Goal: Book appointment/travel/reservation

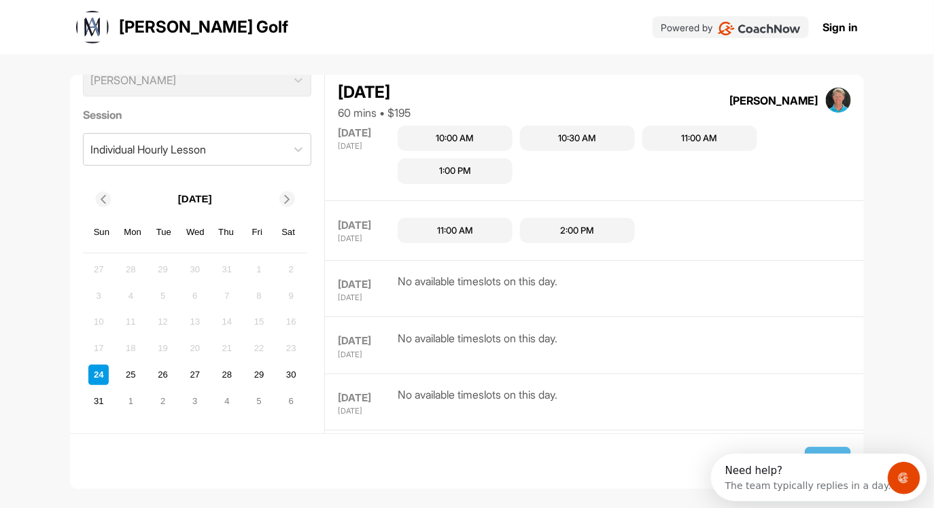
click at [291, 195] on icon at bounding box center [287, 199] width 9 height 9
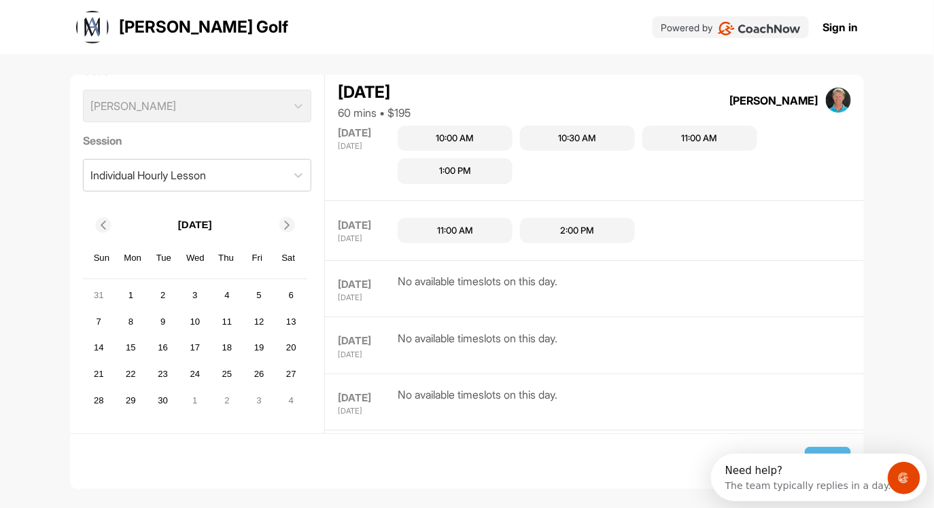
scroll to position [29, 0]
click at [134, 349] on div "15" at bounding box center [130, 349] width 20 height 20
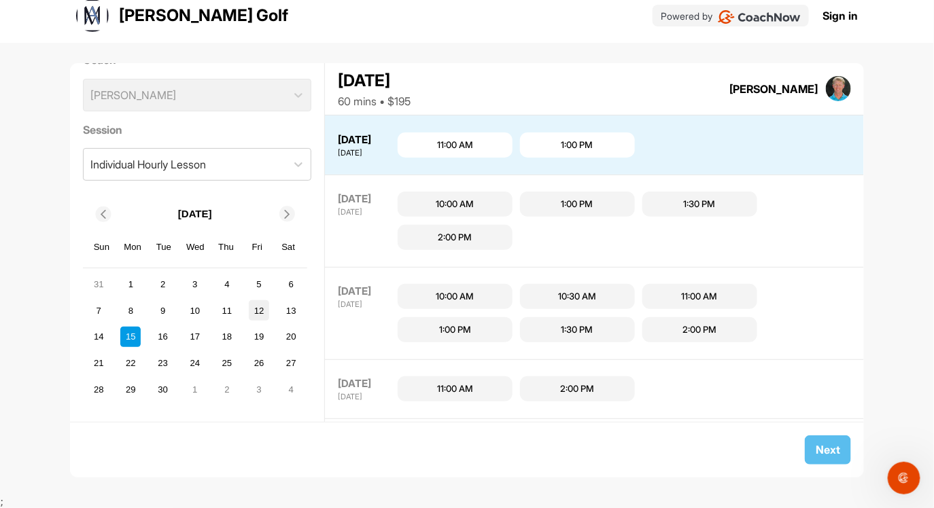
scroll to position [0, 0]
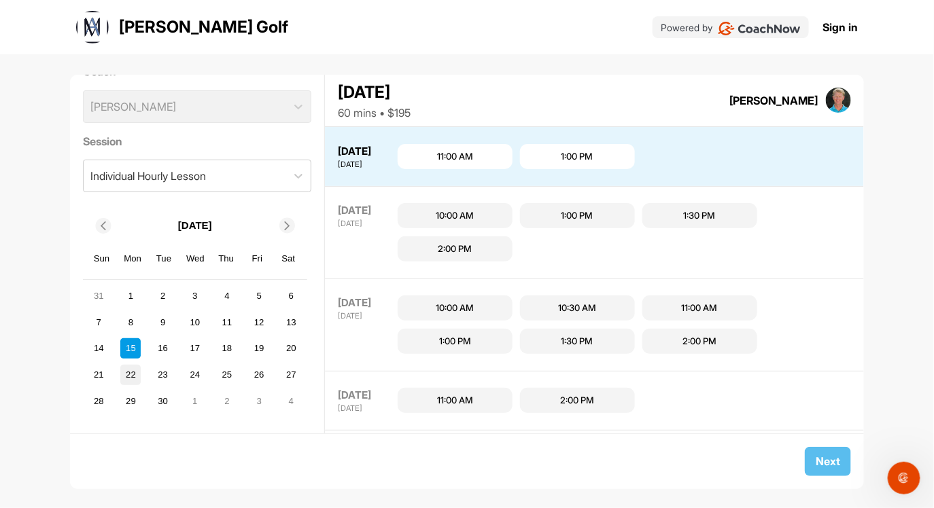
click at [126, 372] on div "22" at bounding box center [130, 375] width 20 height 20
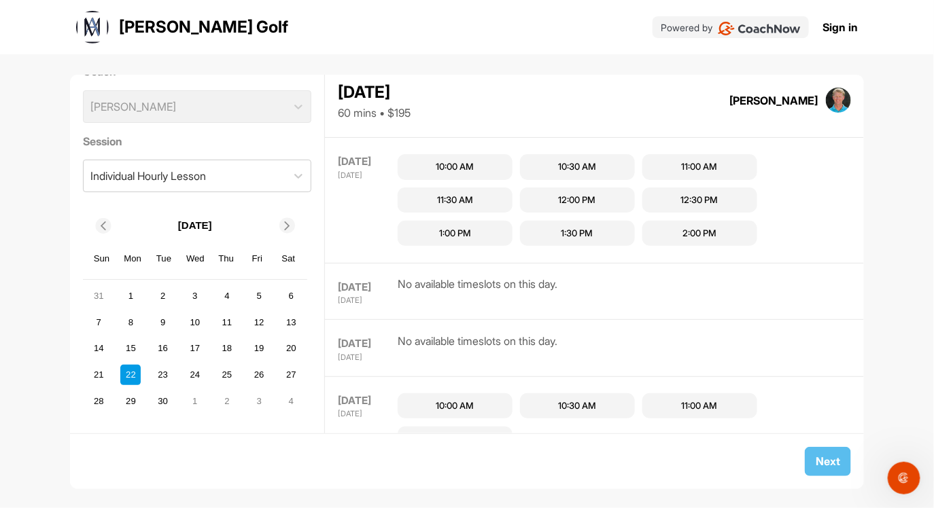
scroll to position [1530, 0]
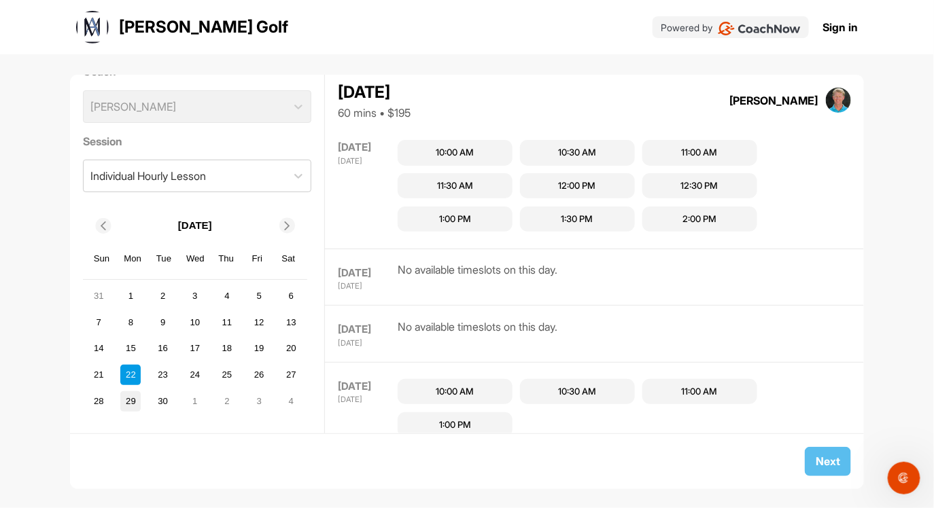
click at [130, 402] on div "29" at bounding box center [130, 402] width 20 height 20
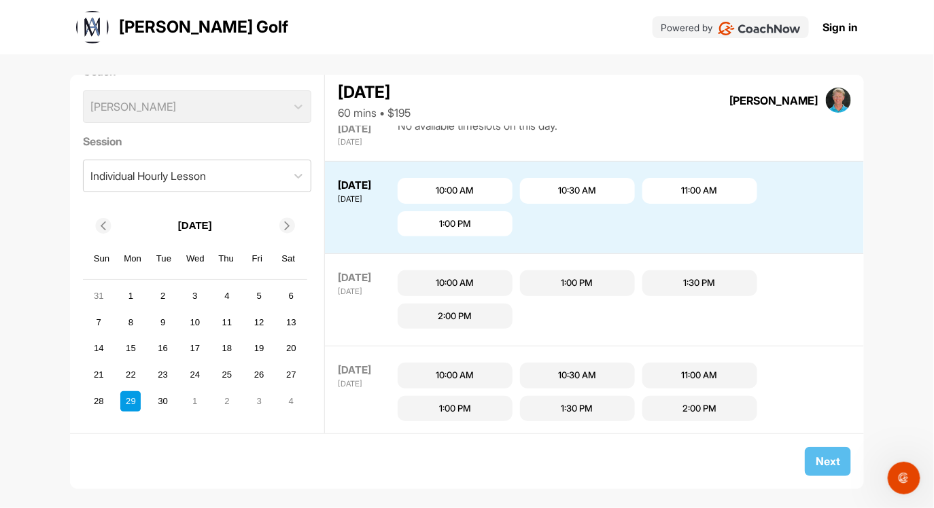
scroll to position [1052, 0]
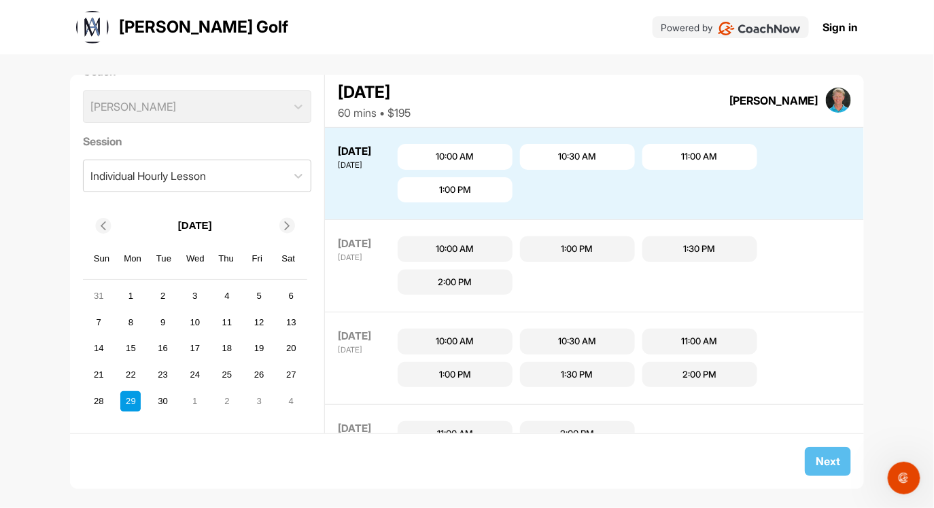
click at [288, 228] on icon at bounding box center [287, 226] width 9 height 9
click at [128, 317] on div "6" at bounding box center [130, 322] width 20 height 20
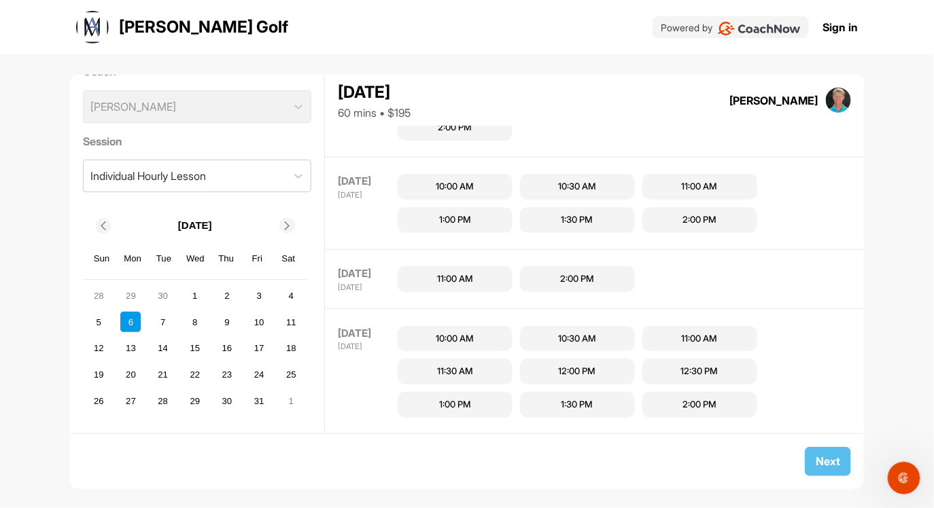
scroll to position [1425, 0]
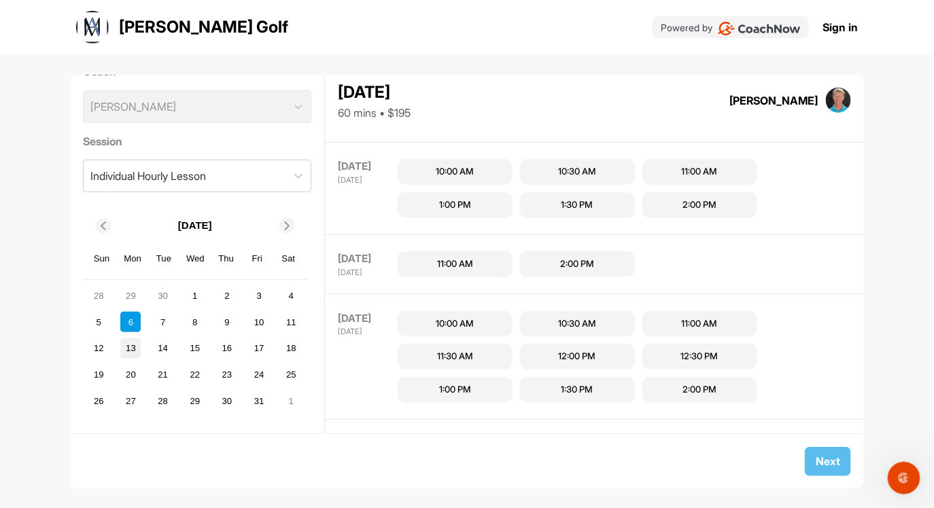
click at [127, 343] on div "13" at bounding box center [130, 349] width 20 height 20
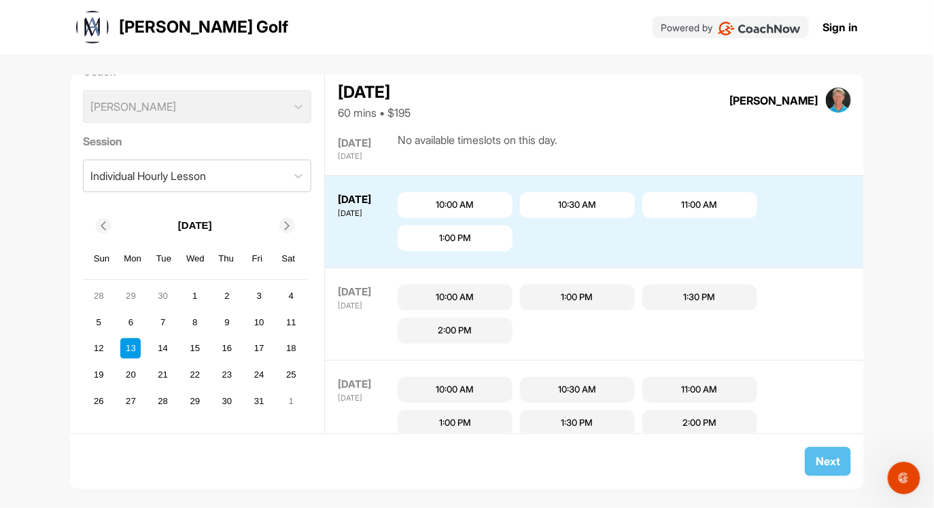
scroll to position [1256, 0]
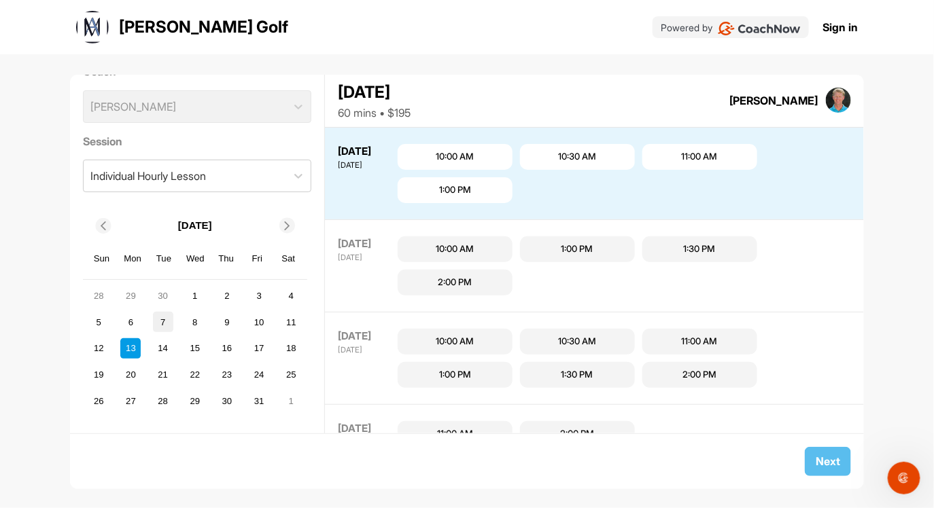
click at [160, 322] on div "7" at bounding box center [163, 322] width 20 height 20
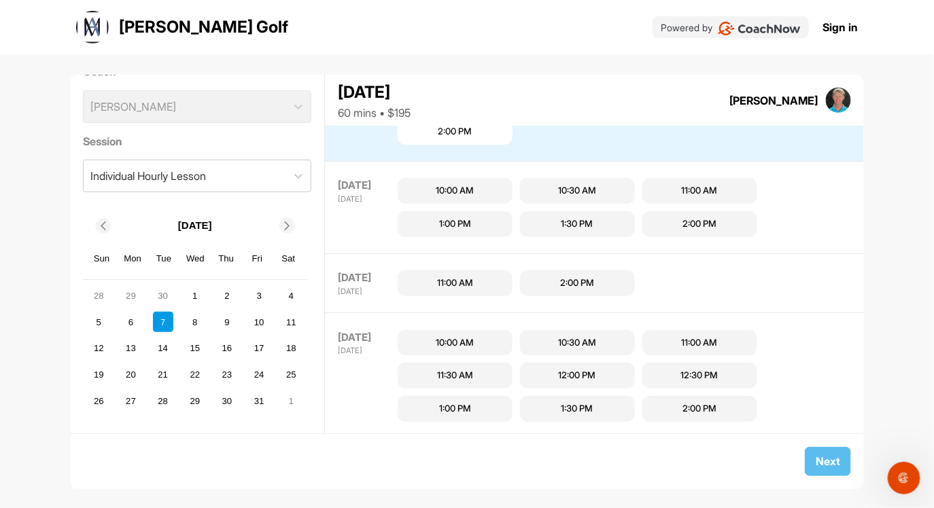
scroll to position [575, 0]
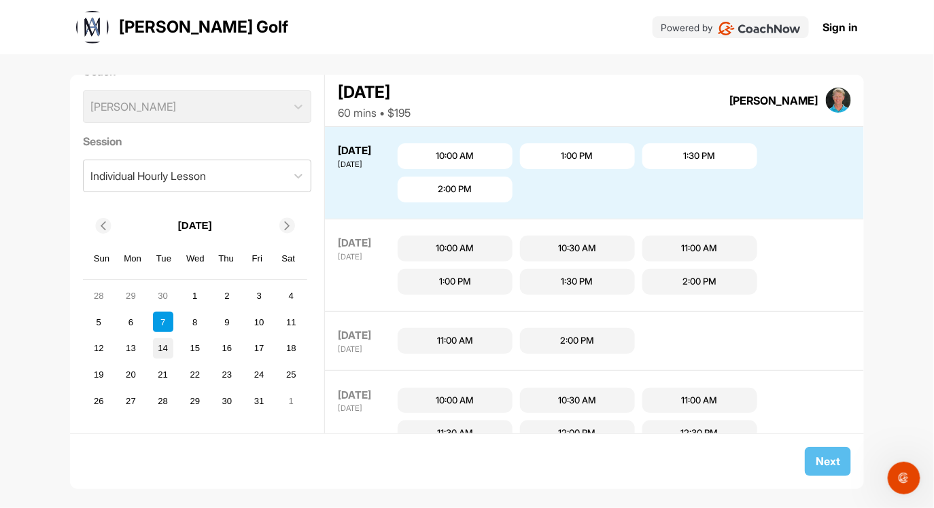
click at [158, 345] on div "14" at bounding box center [163, 349] width 20 height 20
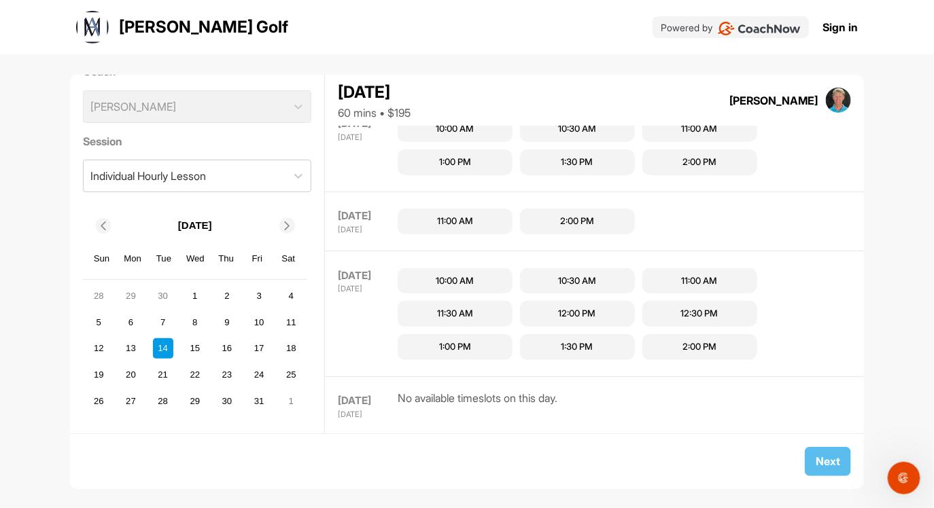
scroll to position [1733, 0]
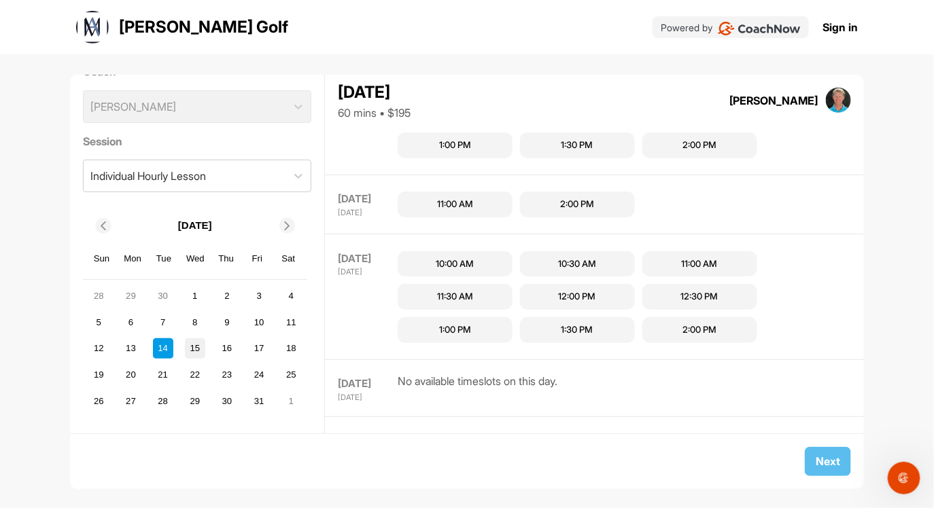
click at [196, 347] on div "15" at bounding box center [195, 349] width 20 height 20
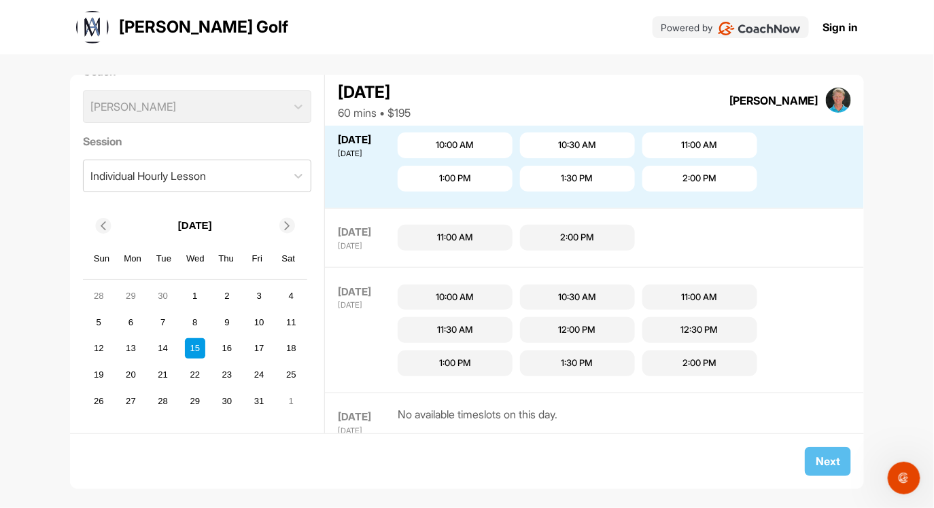
scroll to position [575, 0]
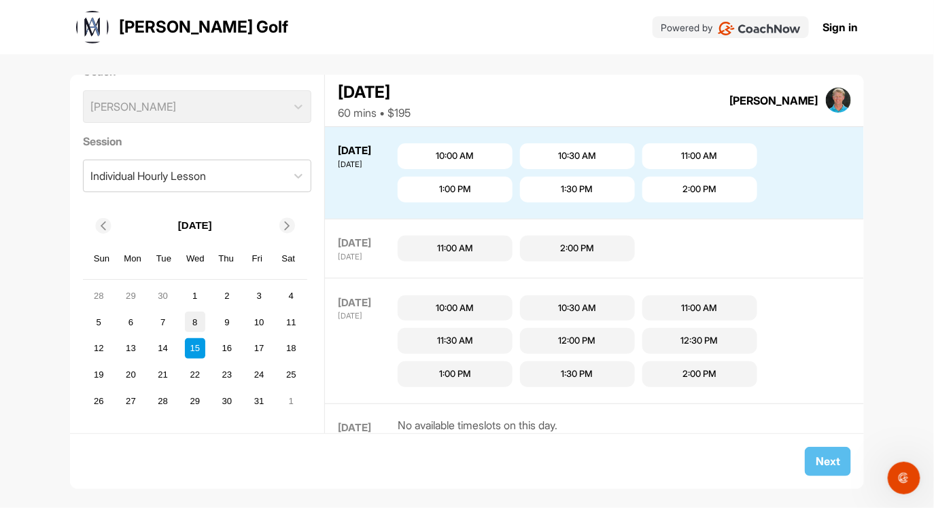
click at [199, 320] on div "8" at bounding box center [195, 322] width 20 height 20
click at [198, 364] on div "19 20 21 22 23 24 25" at bounding box center [195, 375] width 216 height 24
click at [198, 365] on div "22" at bounding box center [195, 375] width 20 height 20
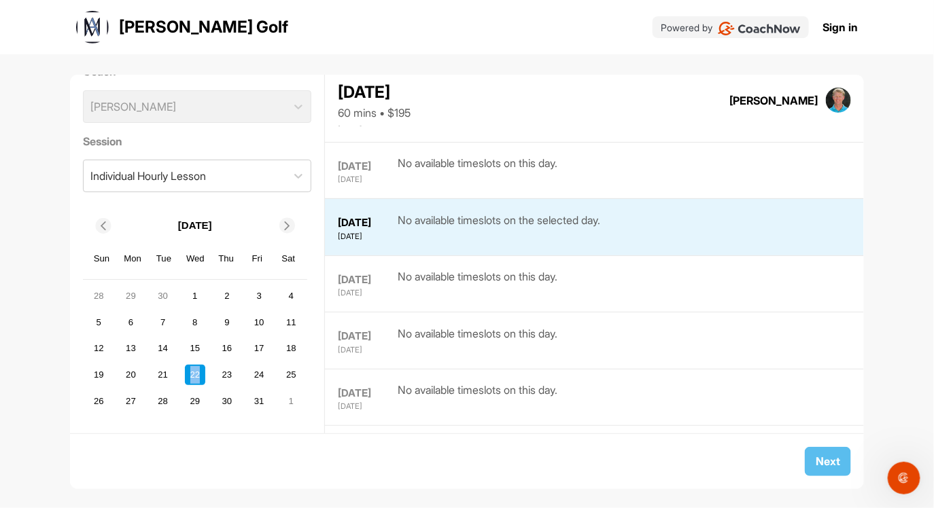
scroll to position [812, 0]
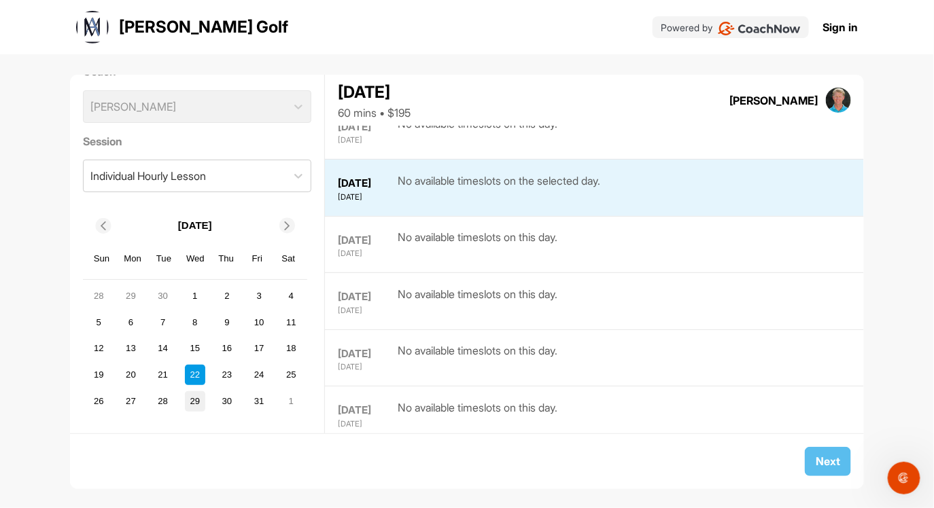
click at [196, 392] on div "29" at bounding box center [195, 402] width 20 height 20
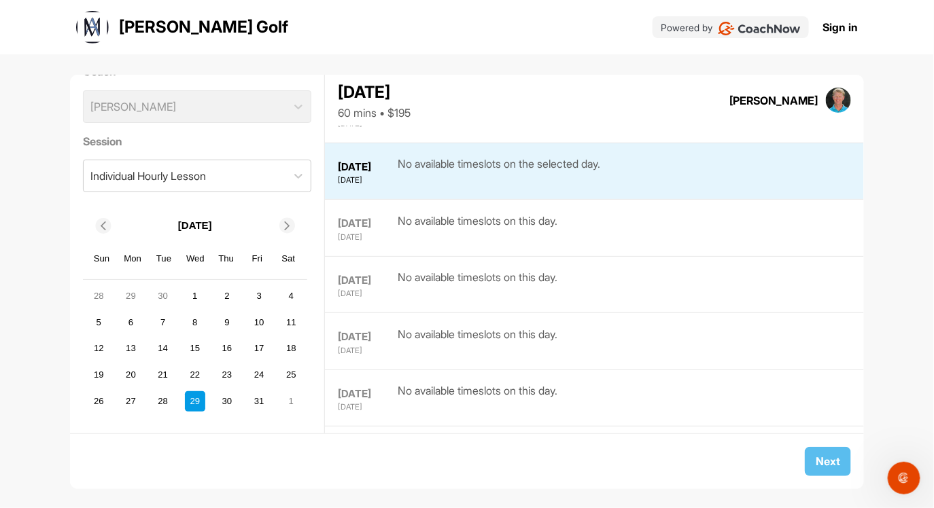
scroll to position [1417, 0]
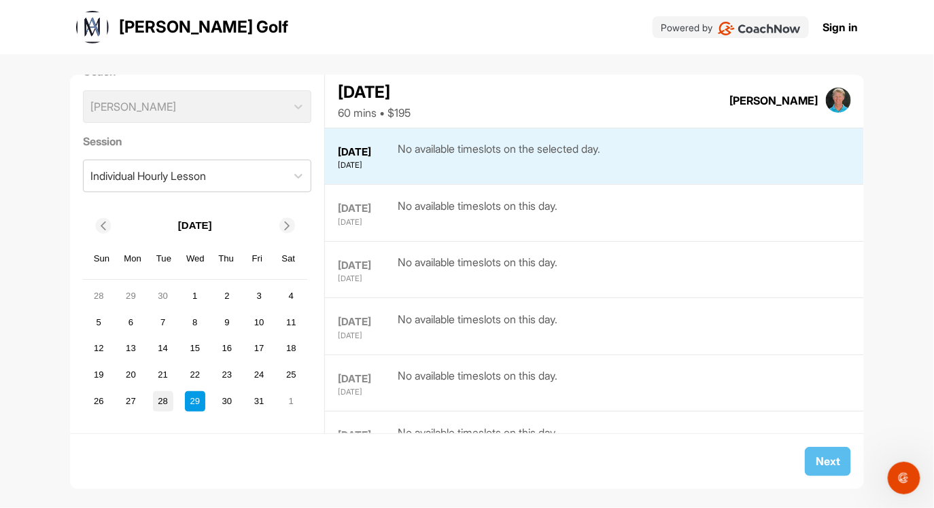
click at [163, 402] on div "28" at bounding box center [163, 402] width 20 height 20
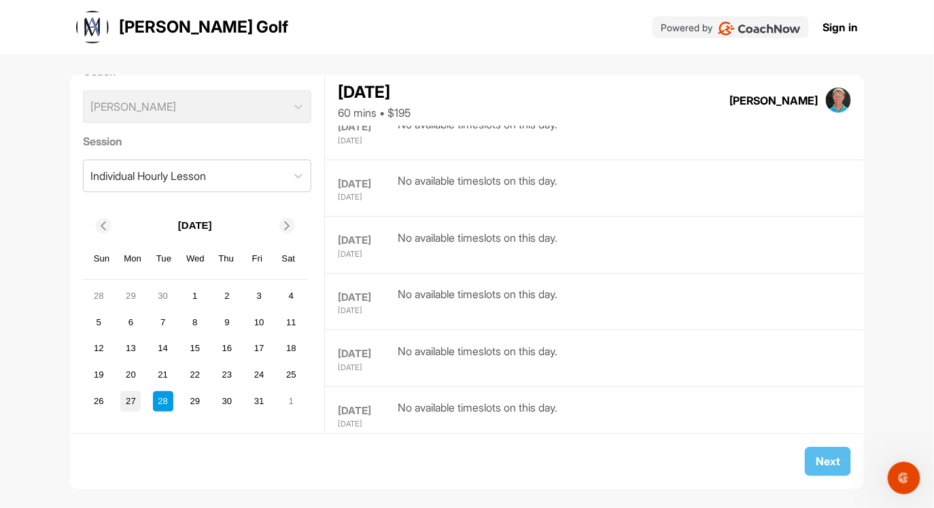
click at [134, 398] on div "27" at bounding box center [130, 402] width 20 height 20
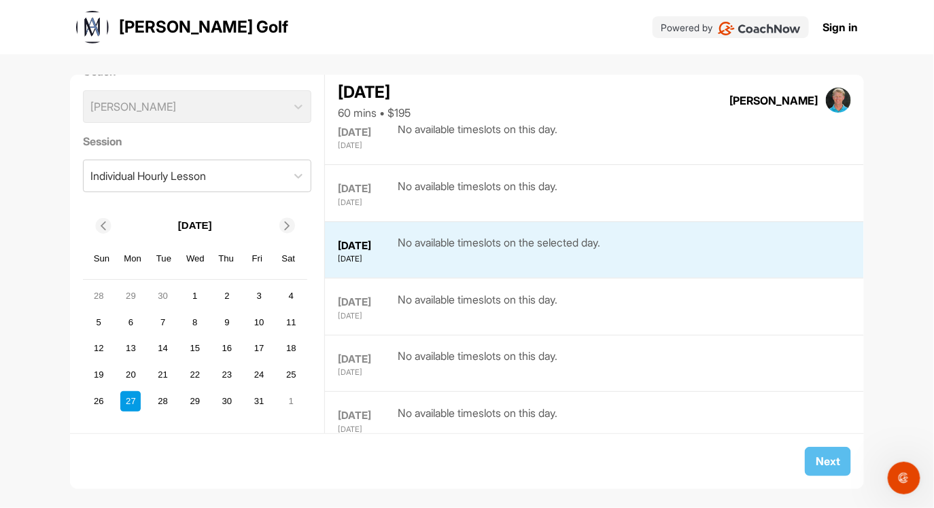
scroll to position [705, 0]
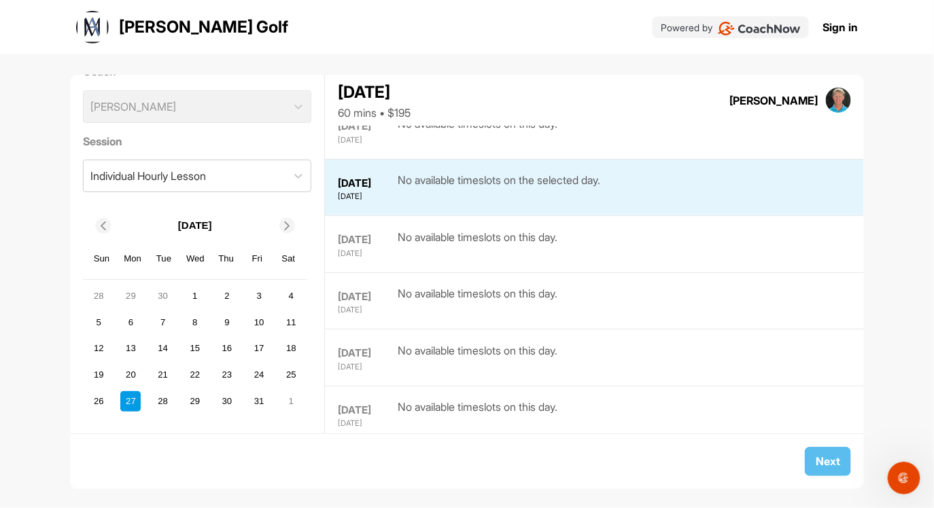
click at [288, 225] on icon at bounding box center [287, 226] width 9 height 9
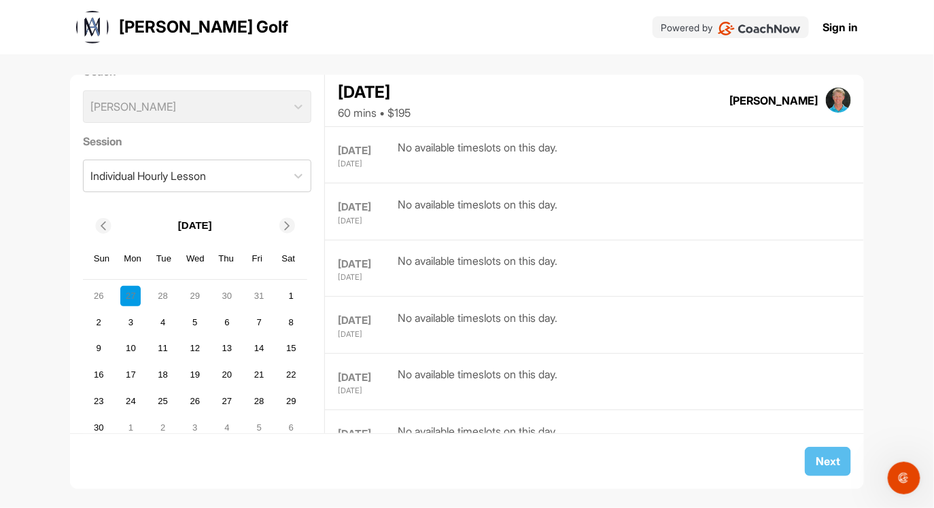
scroll to position [624, 0]
